Goal: Task Accomplishment & Management: Use online tool/utility

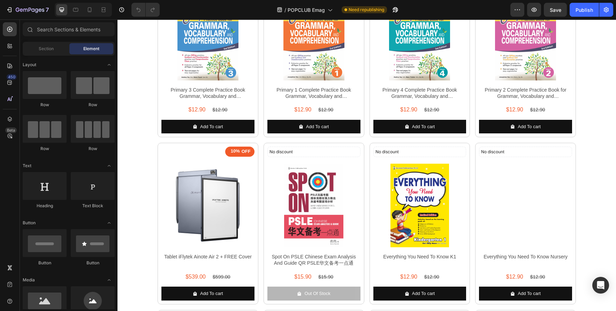
scroll to position [846, 0]
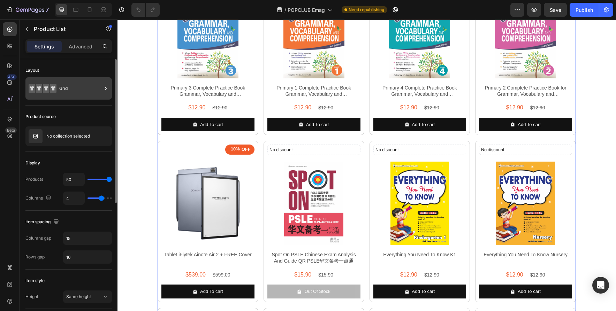
click at [81, 92] on div "Grid" at bounding box center [80, 89] width 43 height 16
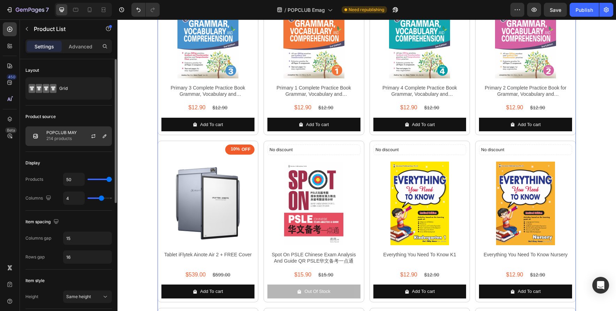
click at [68, 138] on p "214 products" at bounding box center [61, 138] width 30 height 7
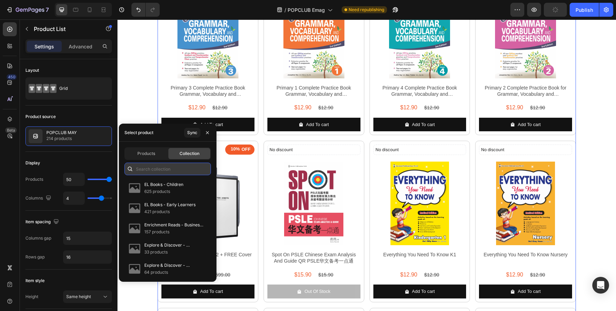
click at [178, 171] on input "text" at bounding box center [168, 169] width 87 height 13
type input "popclub"
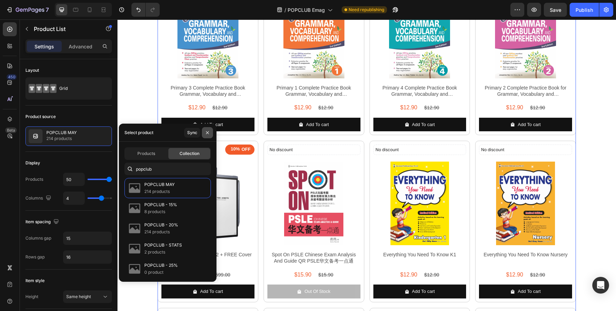
click at [208, 135] on icon "button" at bounding box center [208, 133] width 6 height 6
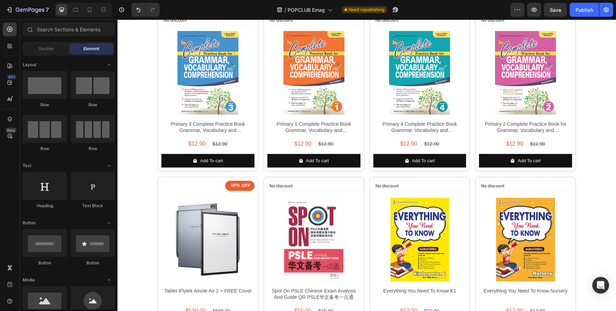
scroll to position [809, 0]
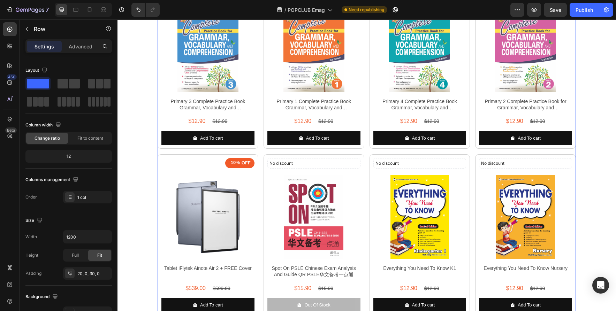
scroll to position [834, 0]
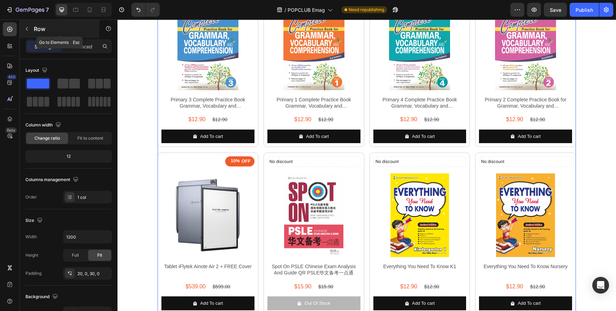
click at [29, 30] on icon "button" at bounding box center [27, 29] width 6 height 6
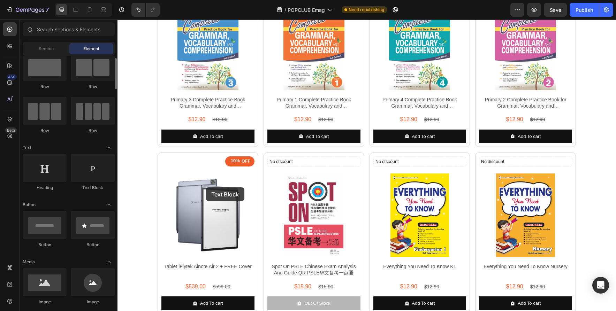
scroll to position [18, 0]
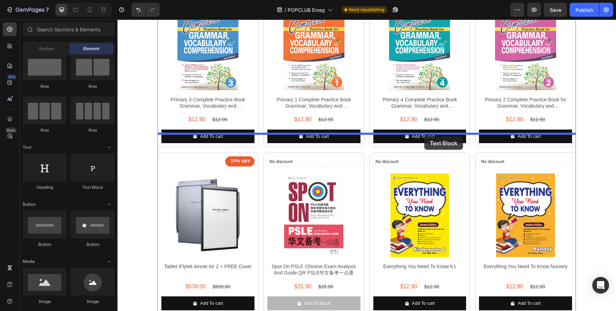
drag, startPoint x: 215, startPoint y: 192, endPoint x: 425, endPoint y: 136, distance: 216.6
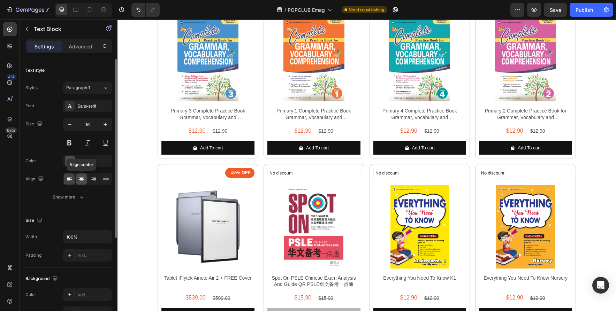
click at [80, 181] on icon at bounding box center [81, 179] width 7 height 7
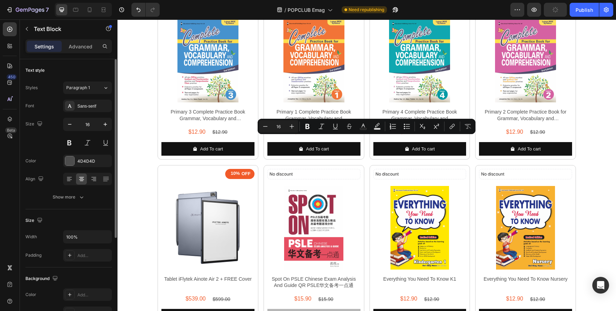
scroll to position [834, 0]
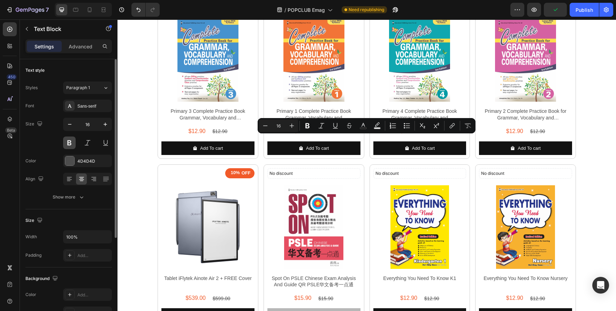
click at [68, 144] on button at bounding box center [69, 143] width 13 height 13
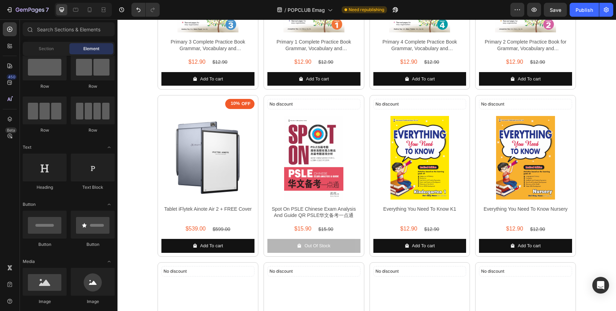
scroll to position [892, 0]
